Goal: Find specific page/section: Find specific page/section

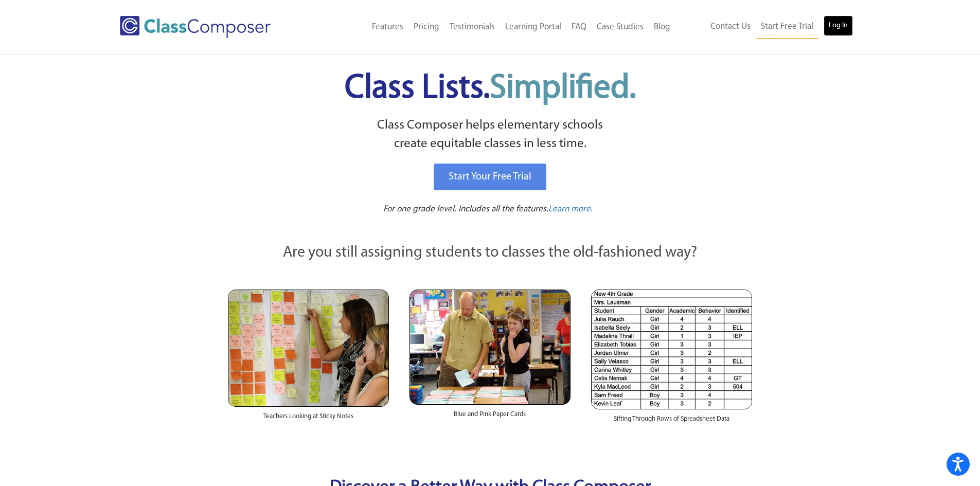
click at [831, 26] on link "Log In" at bounding box center [838, 25] width 29 height 21
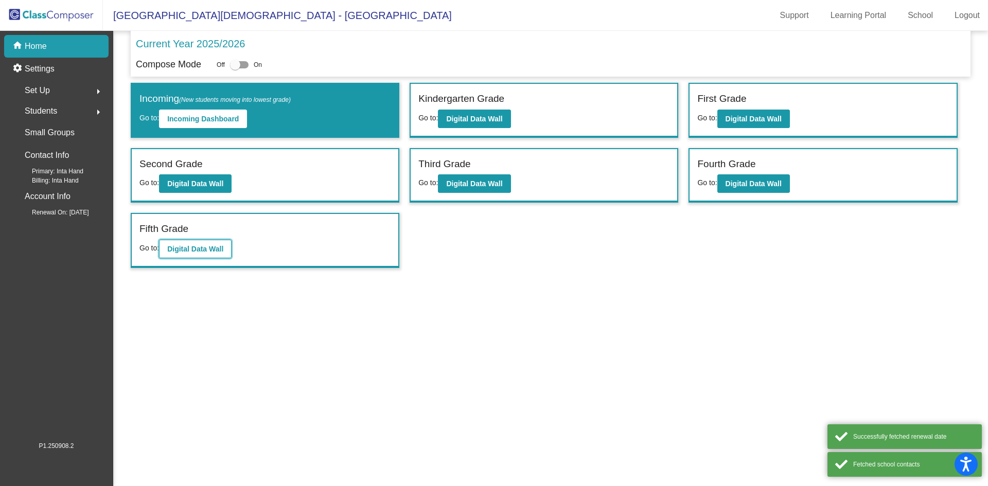
click at [215, 254] on button "Digital Data Wall" at bounding box center [195, 249] width 73 height 19
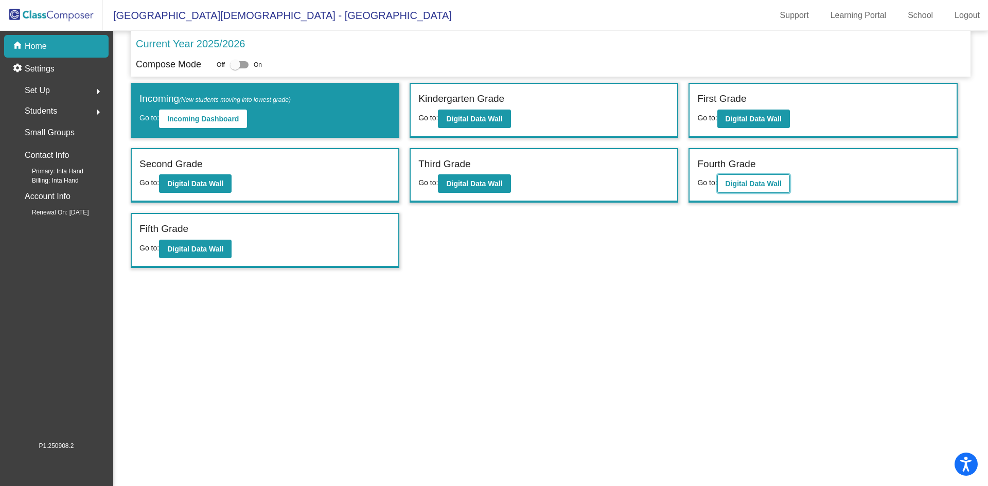
click at [744, 186] on b "Digital Data Wall" at bounding box center [753, 184] width 56 height 8
